Goal: Information Seeking & Learning: Learn about a topic

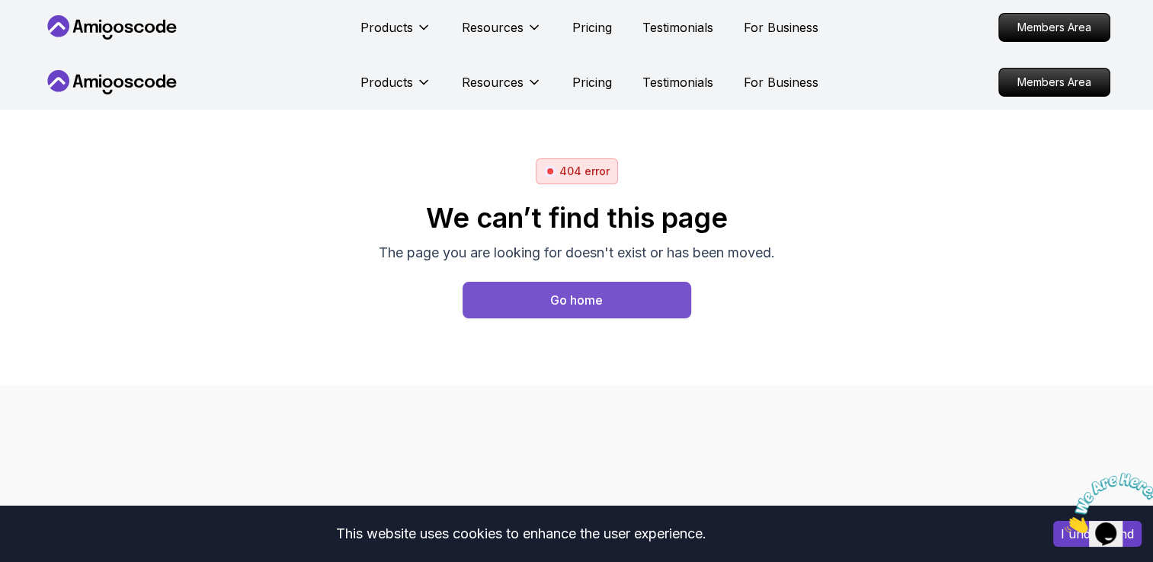
click at [621, 300] on button "Go home" at bounding box center [576, 300] width 229 height 37
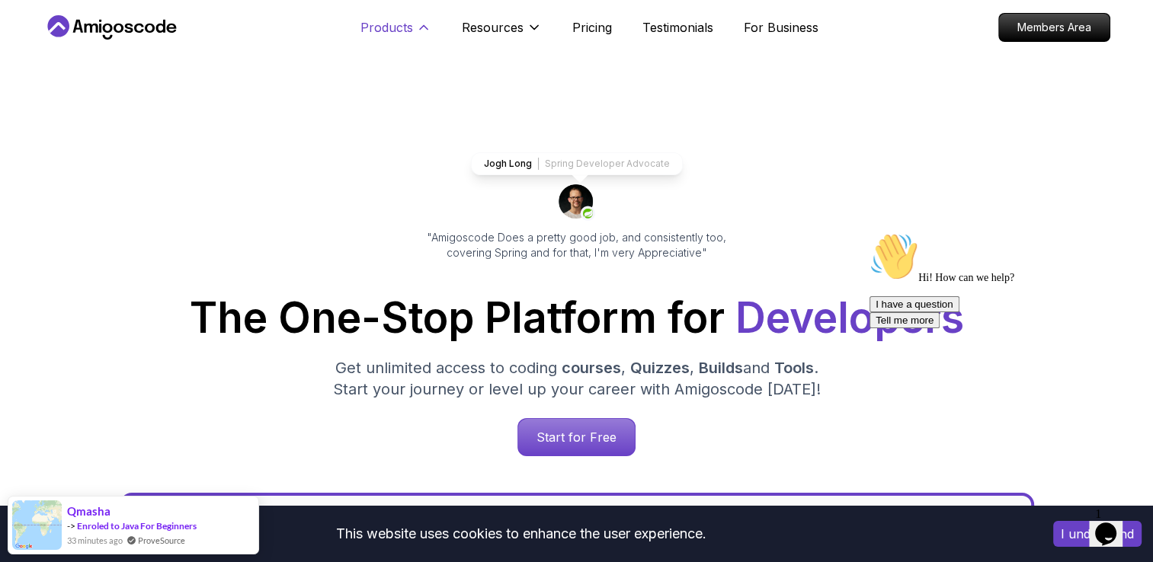
click at [378, 27] on p "Products" at bounding box center [386, 27] width 53 height 18
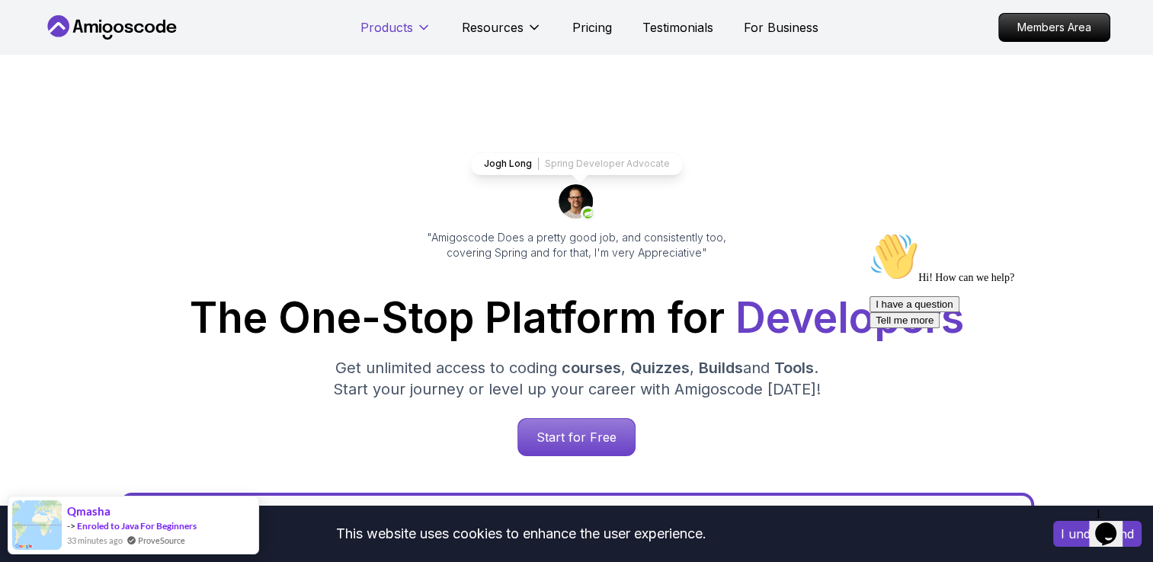
click at [379, 27] on p "Products" at bounding box center [386, 27] width 53 height 18
click at [576, 438] on p "Start for Free" at bounding box center [576, 437] width 110 height 35
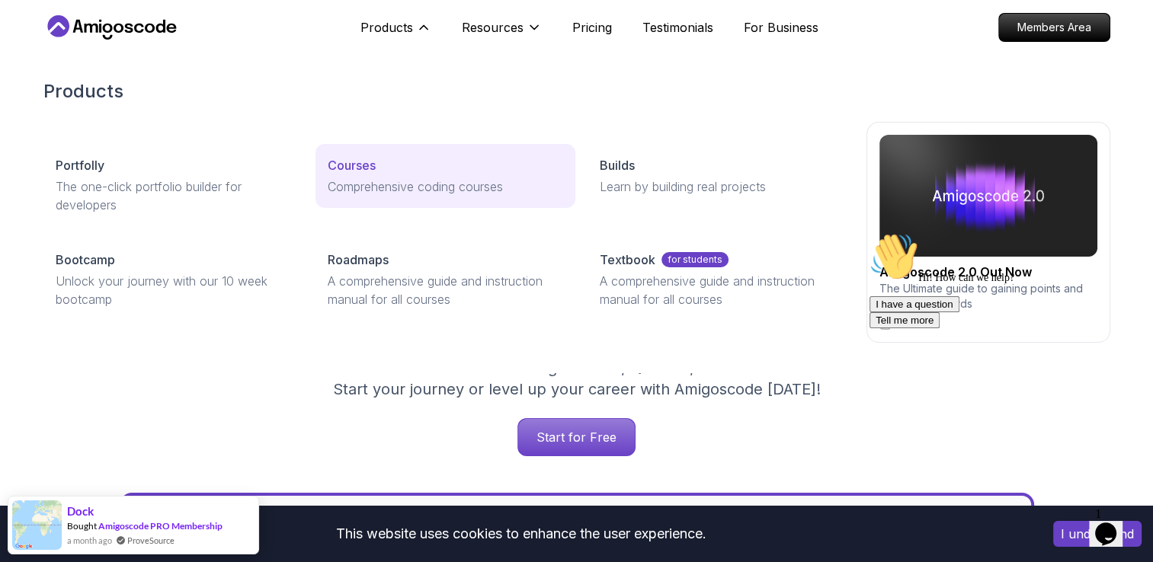
click at [337, 161] on p "Courses" at bounding box center [352, 165] width 48 height 18
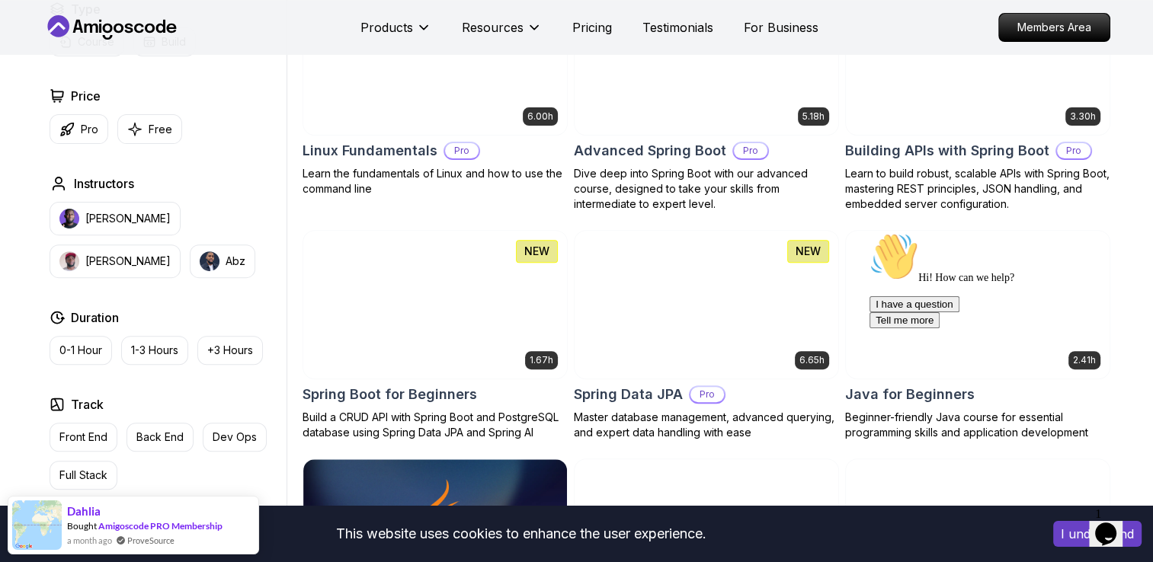
scroll to position [984, 0]
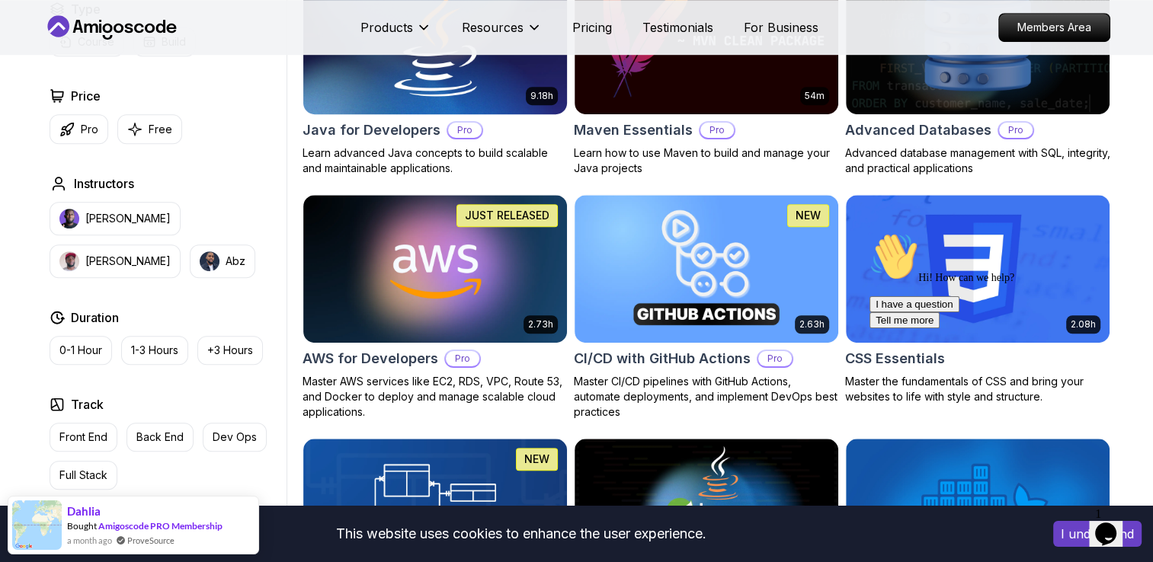
click at [398, 98] on img at bounding box center [434, 40] width 277 height 155
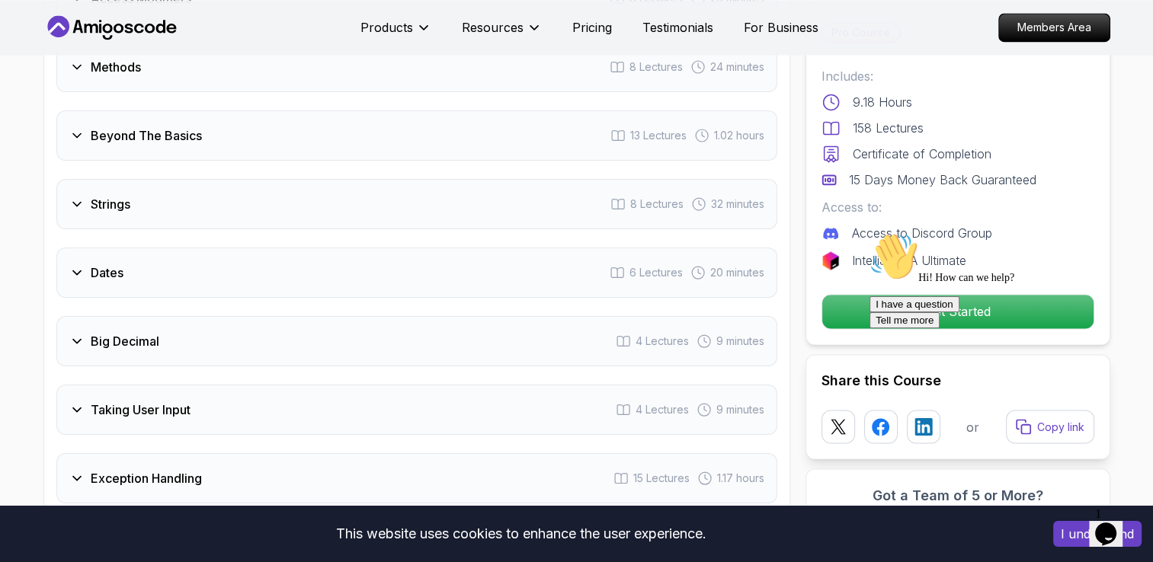
scroll to position [1969, 0]
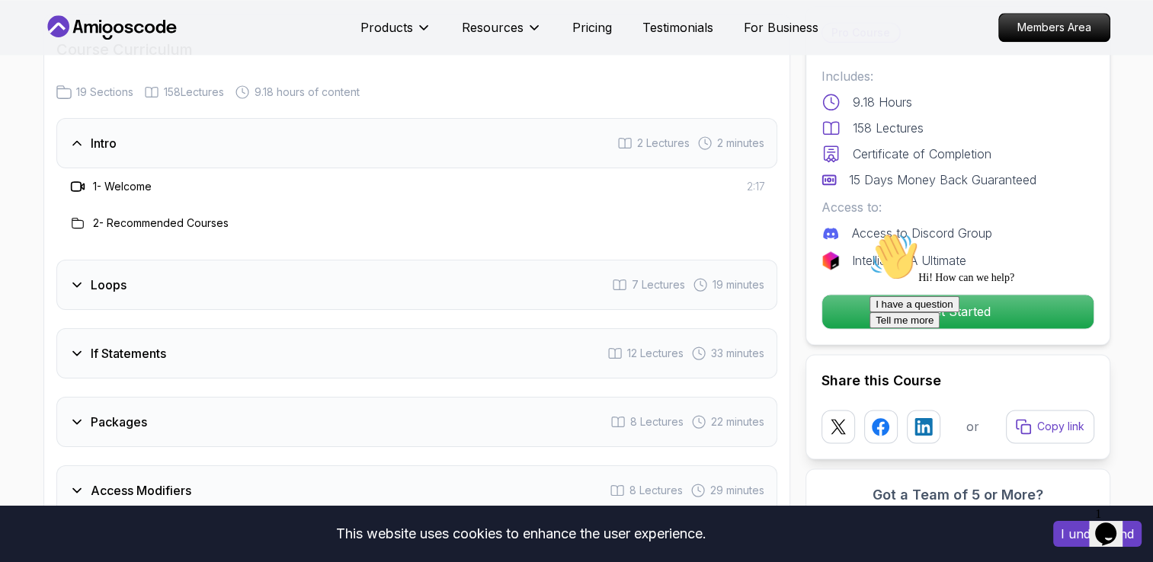
click at [363, 260] on div "Loops 7 Lectures 19 minutes" at bounding box center [416, 285] width 721 height 50
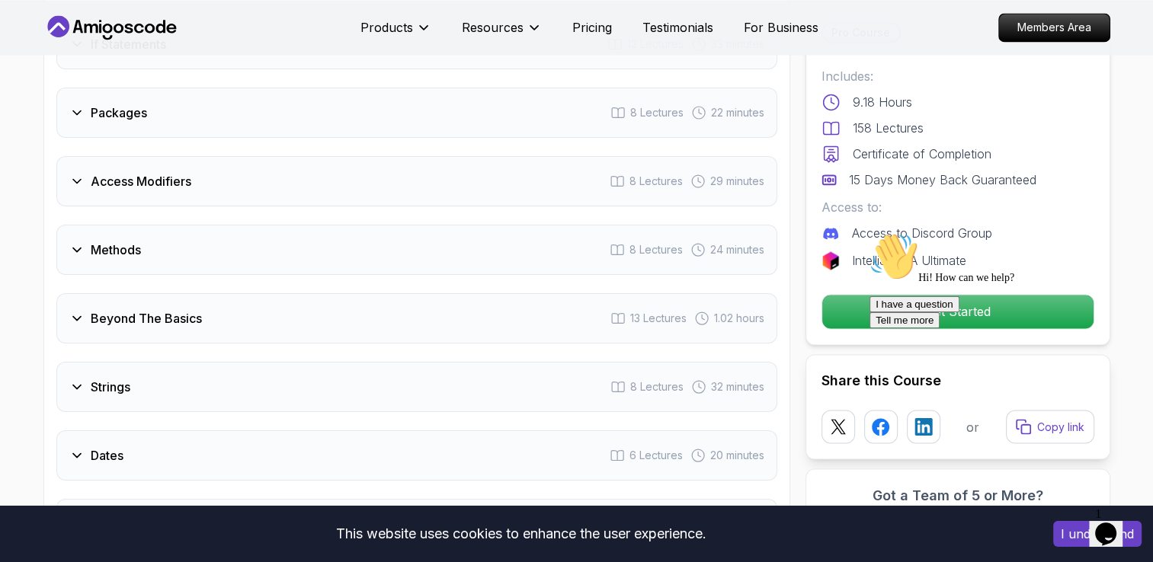
click at [430, 91] on div "Packages 8 Lectures 22 minutes" at bounding box center [416, 113] width 721 height 50
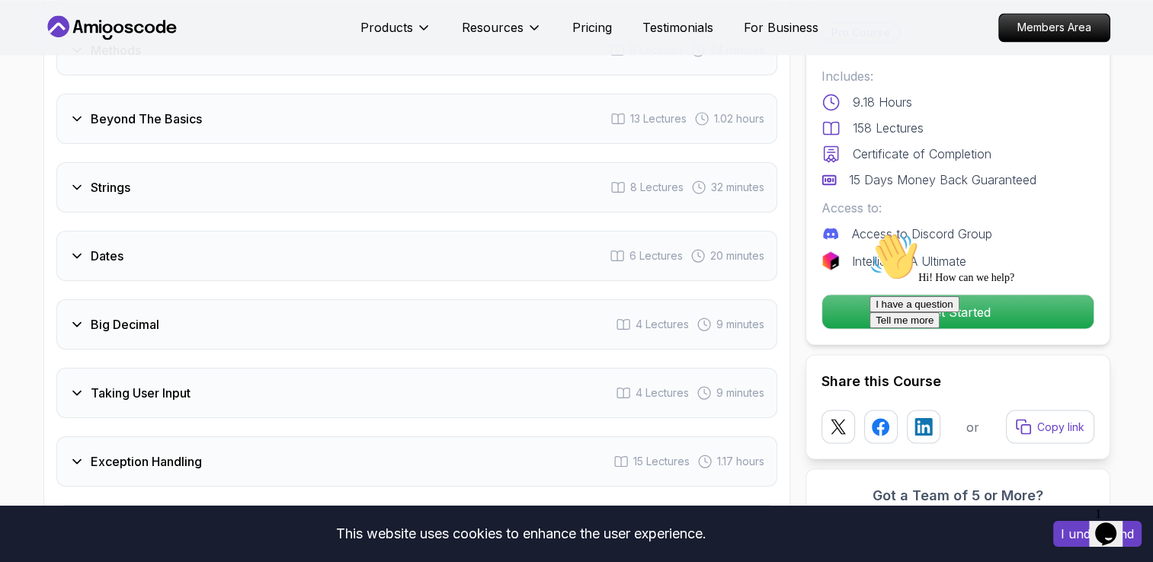
click at [384, 100] on div "Beyond The Basics 13 Lectures 1.02 hours" at bounding box center [416, 119] width 721 height 50
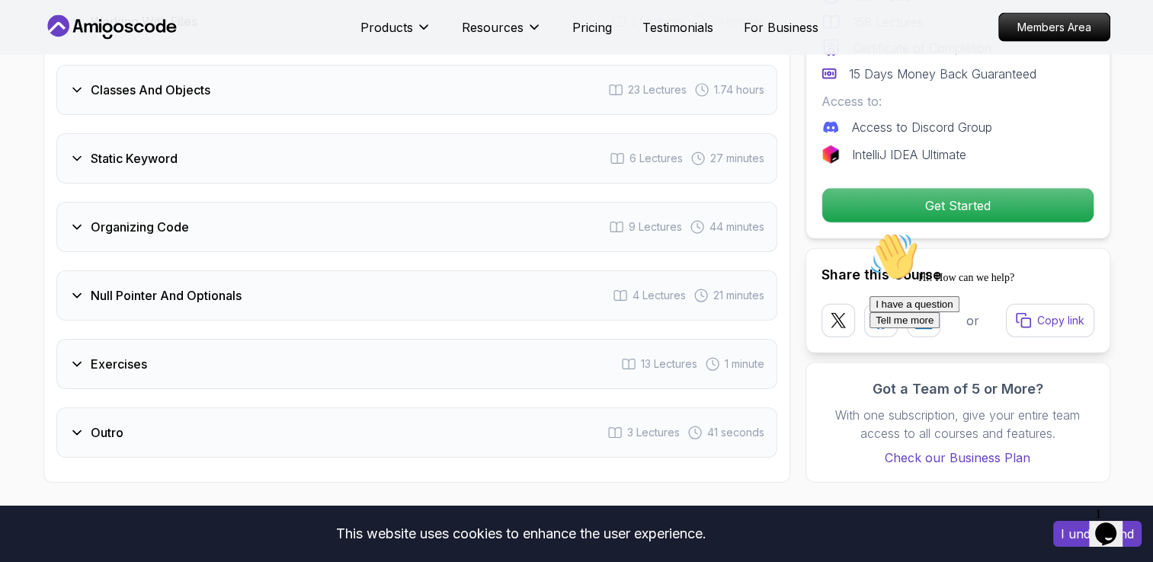
click at [412, 133] on div "Static Keyword 6 Lectures 27 minutes" at bounding box center [416, 158] width 721 height 50
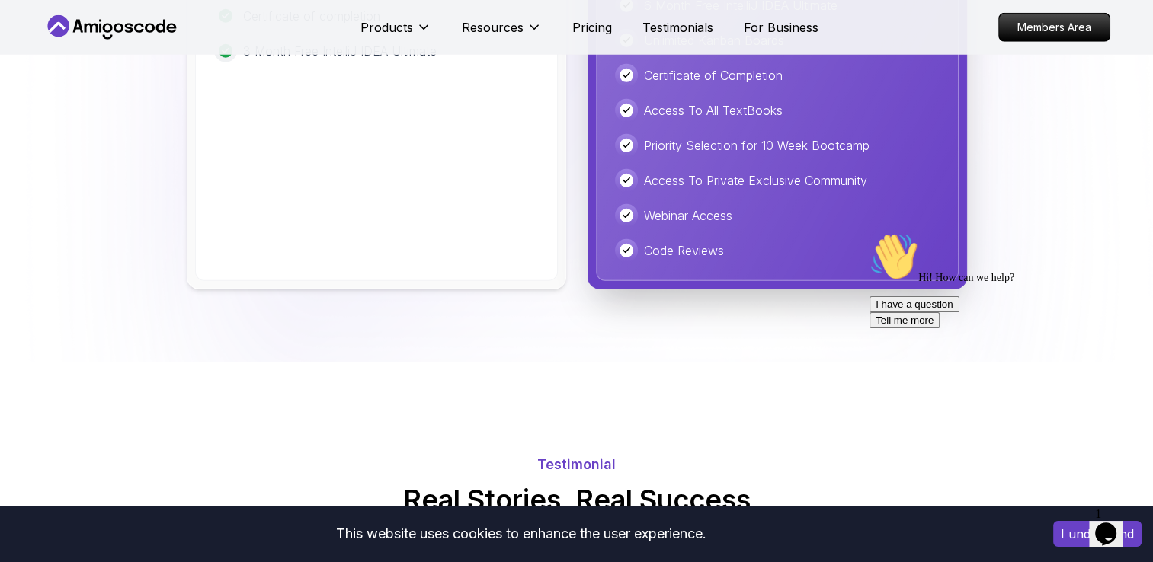
scroll to position [4430, 0]
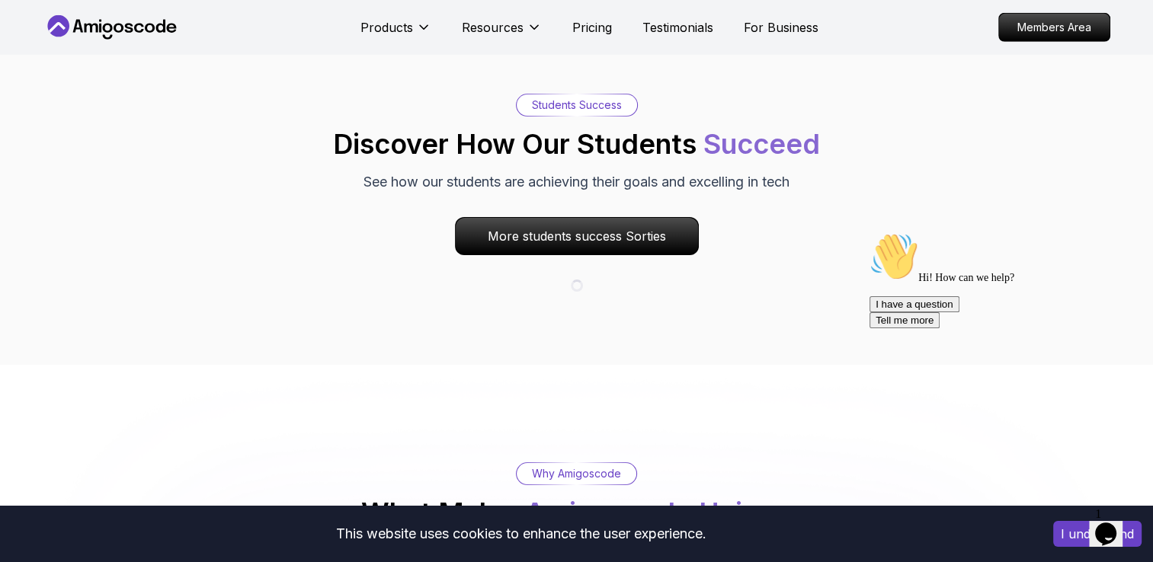
scroll to position [984, 0]
